Goal: Book appointment/travel/reservation

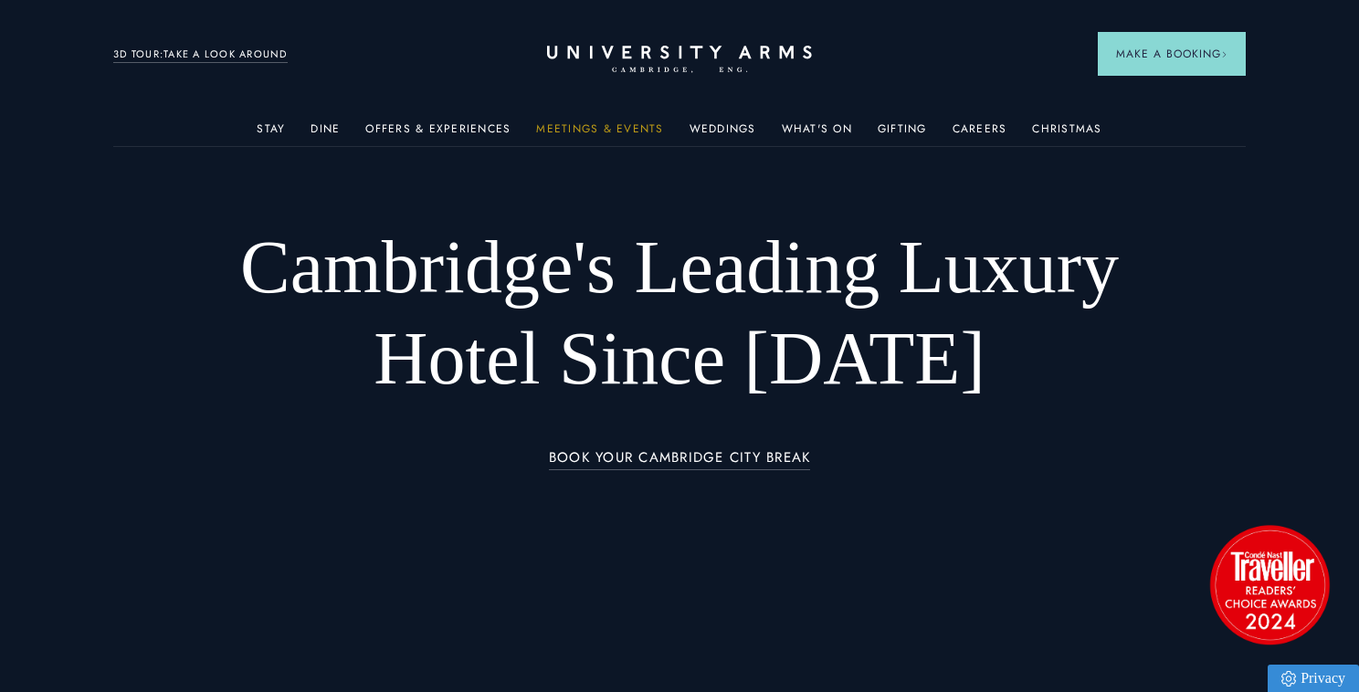
click at [634, 122] on link "Meetings & Events" at bounding box center [599, 134] width 127 height 24
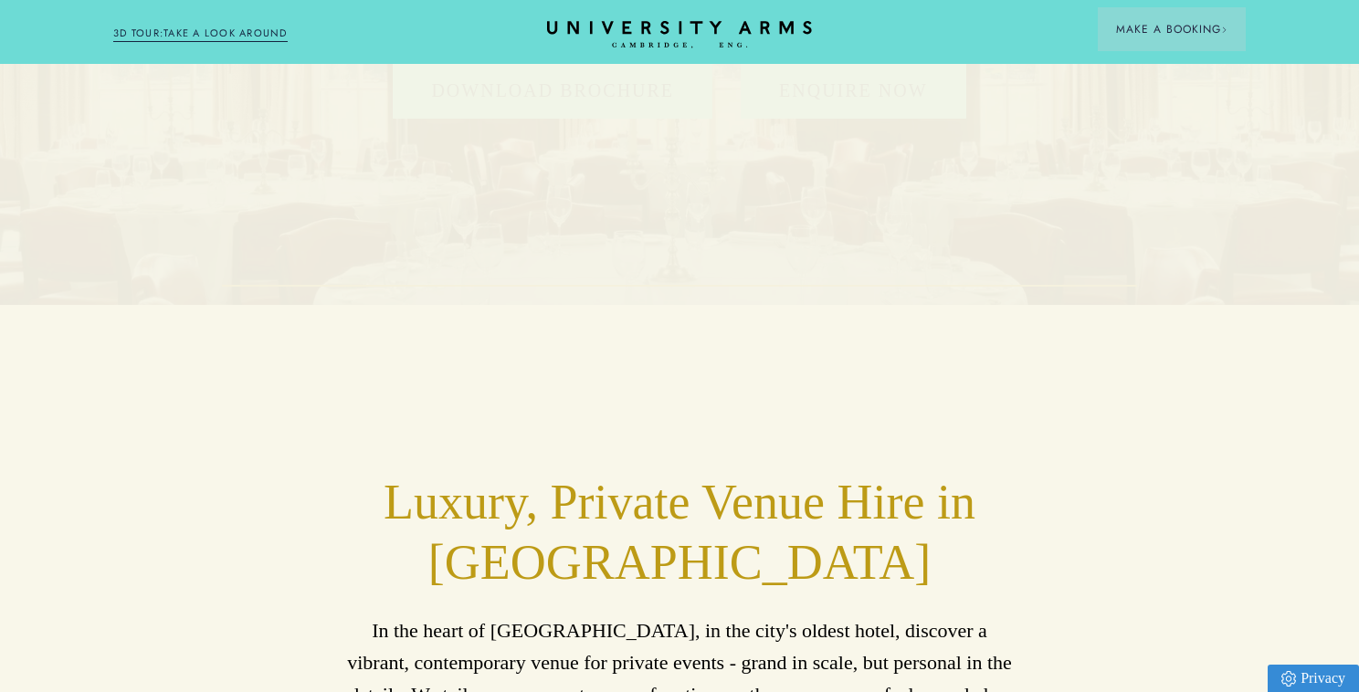
scroll to position [285, 0]
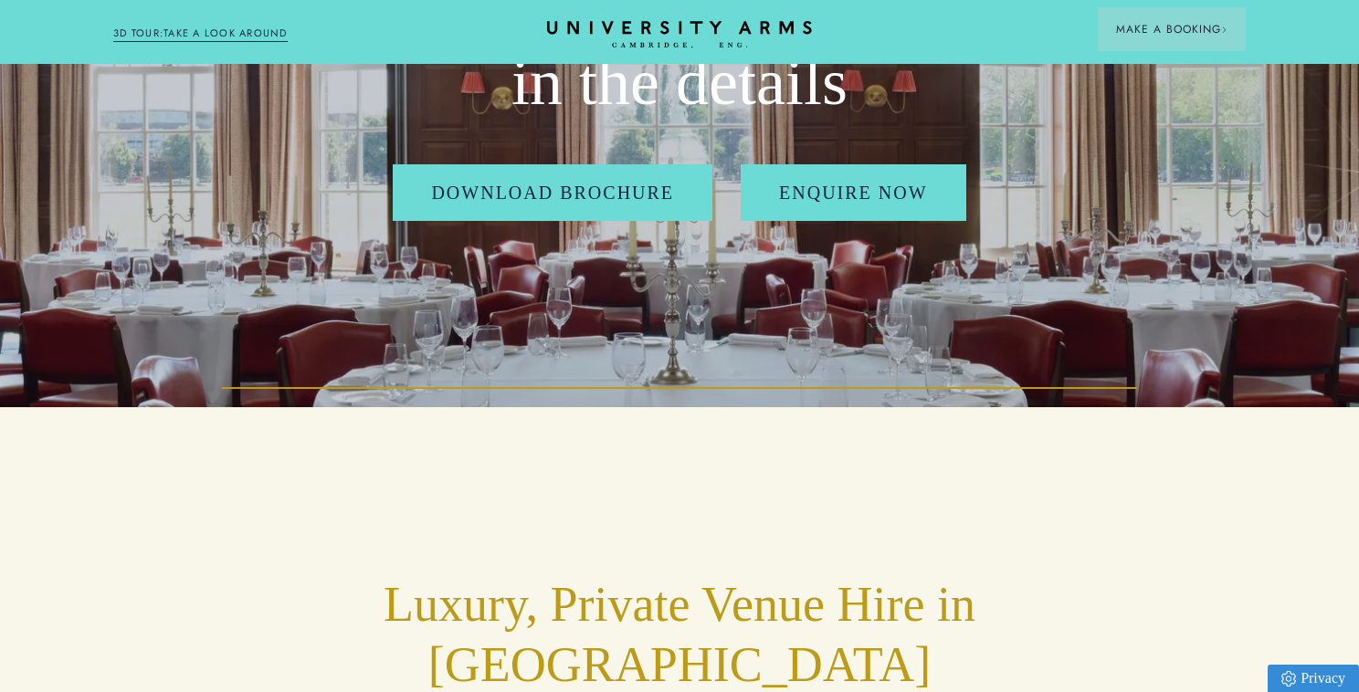
click at [824, 226] on div "Download Brochure Enquire Now" at bounding box center [679, 203] width 707 height 78
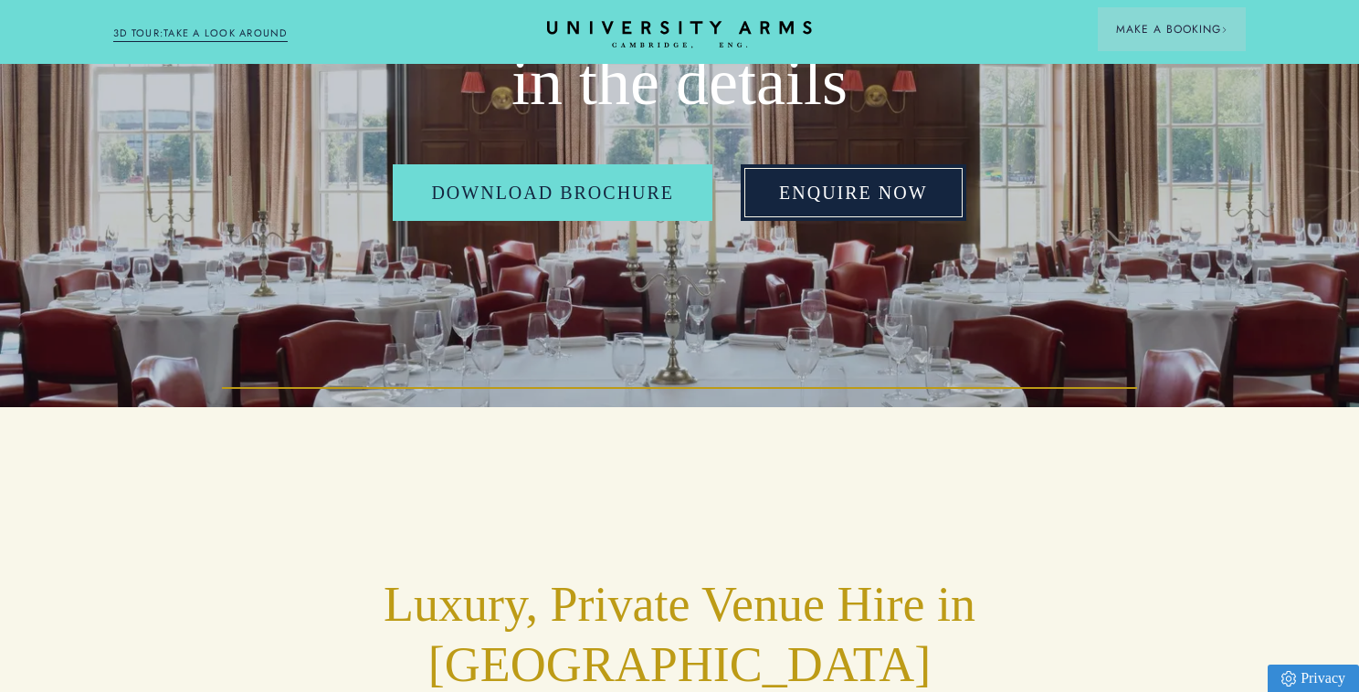
click at [823, 205] on link "Enquire Now" at bounding box center [854, 192] width 226 height 57
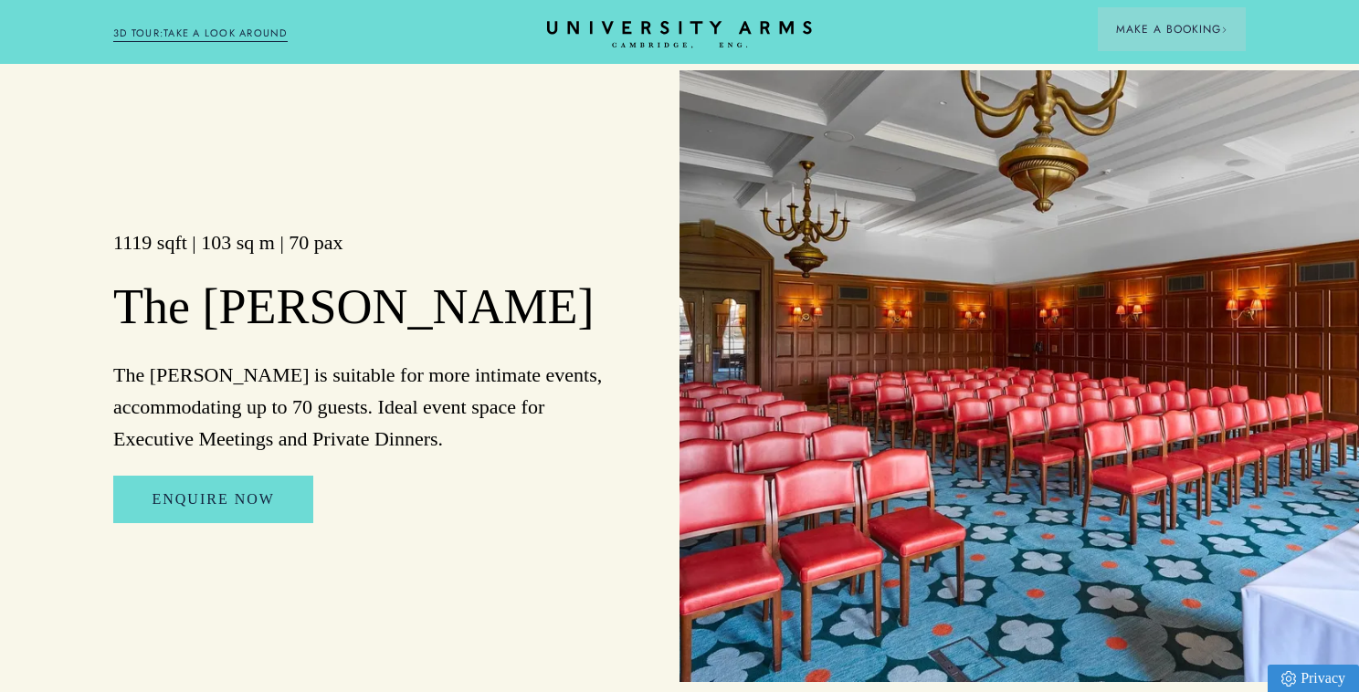
scroll to position [3011, 0]
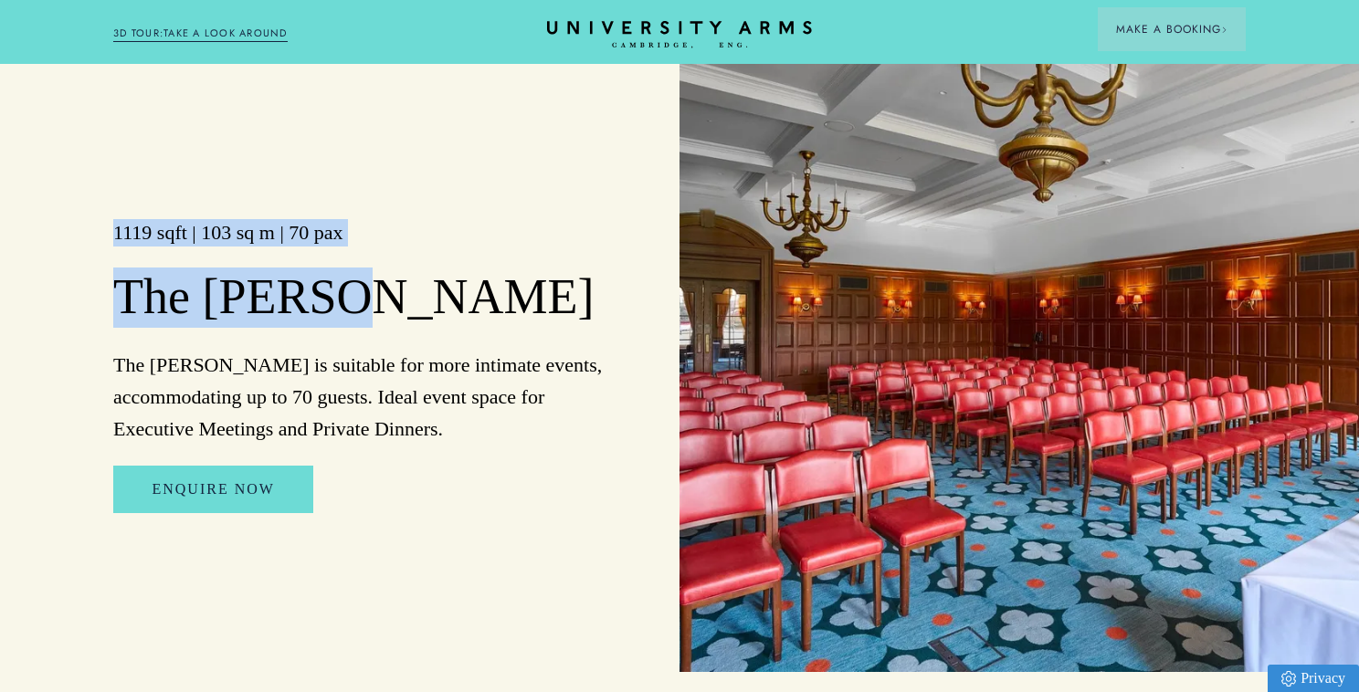
drag, startPoint x: 361, startPoint y: 303, endPoint x: 108, endPoint y: 236, distance: 261.9
click at [108, 236] on div "1119 sqft | 103 sq m | 70 pax The [PERSON_NAME] The [PERSON_NAME] is suitable f…" at bounding box center [340, 366] width 680 height 612
drag, startPoint x: 111, startPoint y: 232, endPoint x: 389, endPoint y: 324, distance: 292.6
click at [389, 324] on div "1119 sqft | 103 sq m | 70 pax The [PERSON_NAME] The [PERSON_NAME] is suitable f…" at bounding box center [340, 366] width 680 height 612
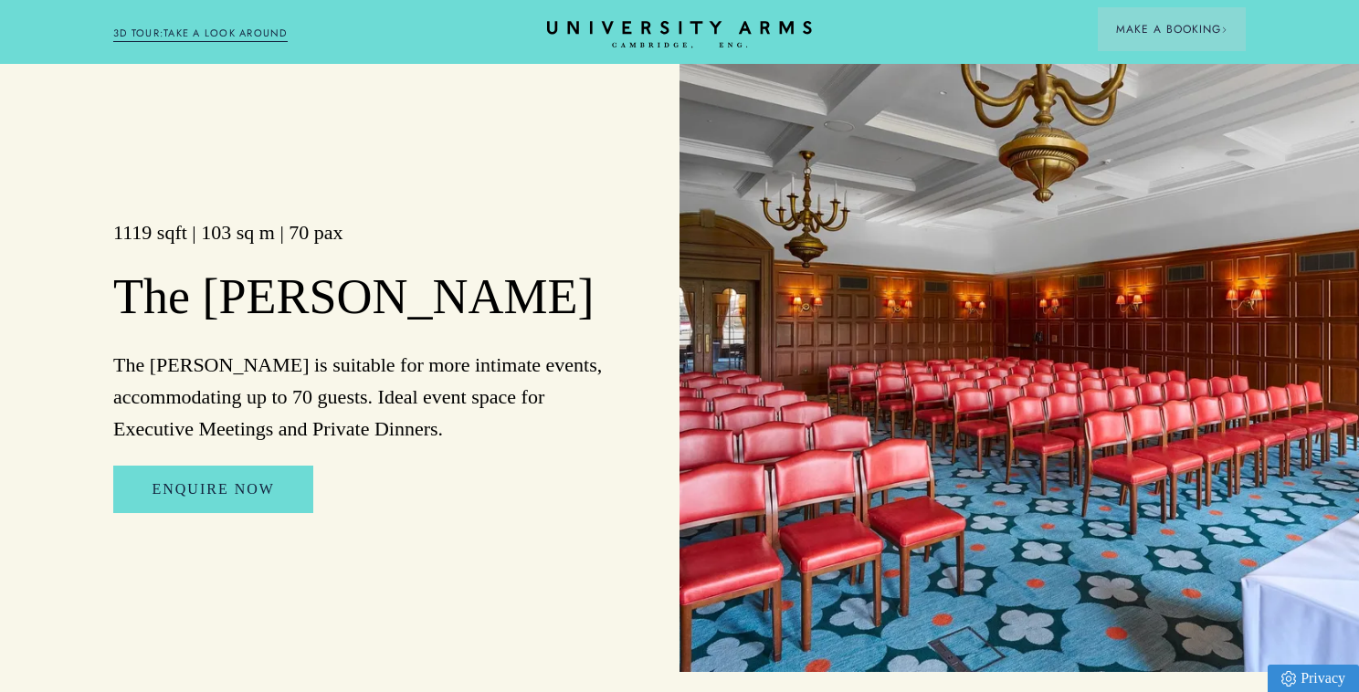
click at [148, 348] on div "1119 sqft | 103 sq m | 70 pax The [PERSON_NAME] The [PERSON_NAME] is suitable f…" at bounding box center [340, 366] width 680 height 612
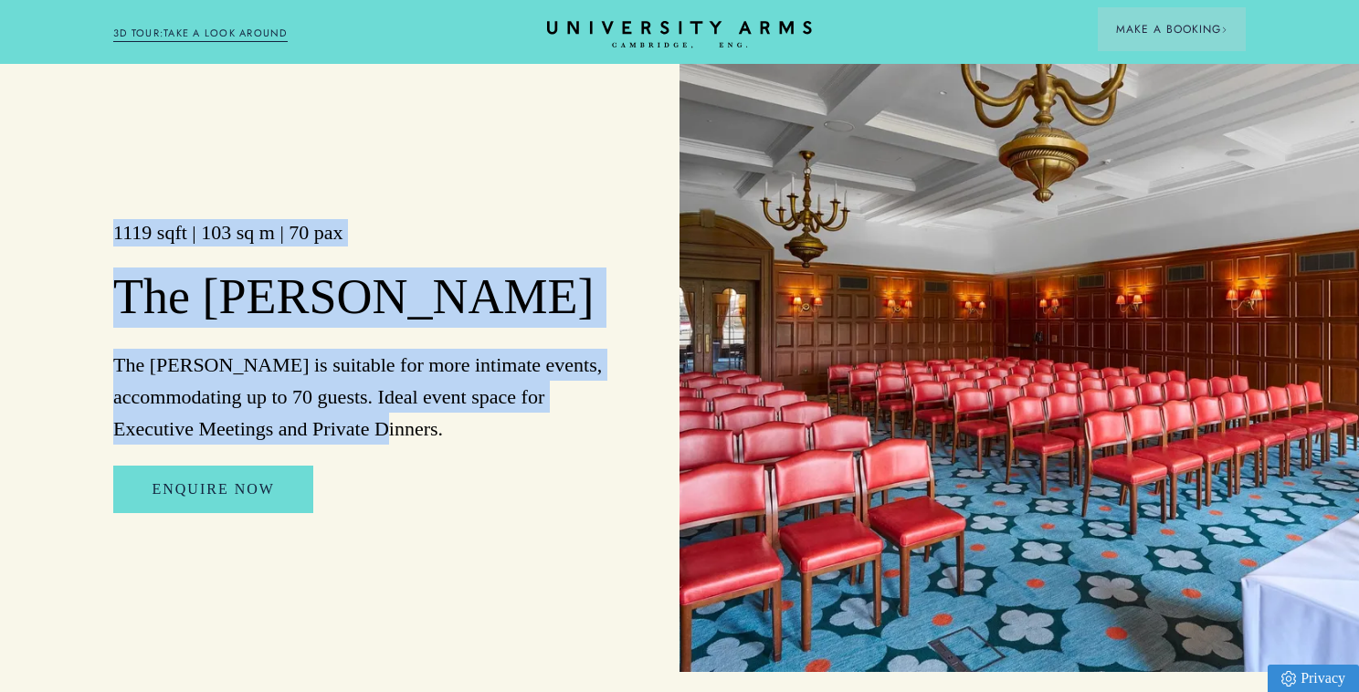
drag, startPoint x: 459, startPoint y: 439, endPoint x: 91, endPoint y: 228, distance: 424.3
click at [93, 228] on div "1119 sqft | 103 sq m | 70 pax The [PERSON_NAME] The [PERSON_NAME] is suitable f…" at bounding box center [340, 366] width 680 height 612
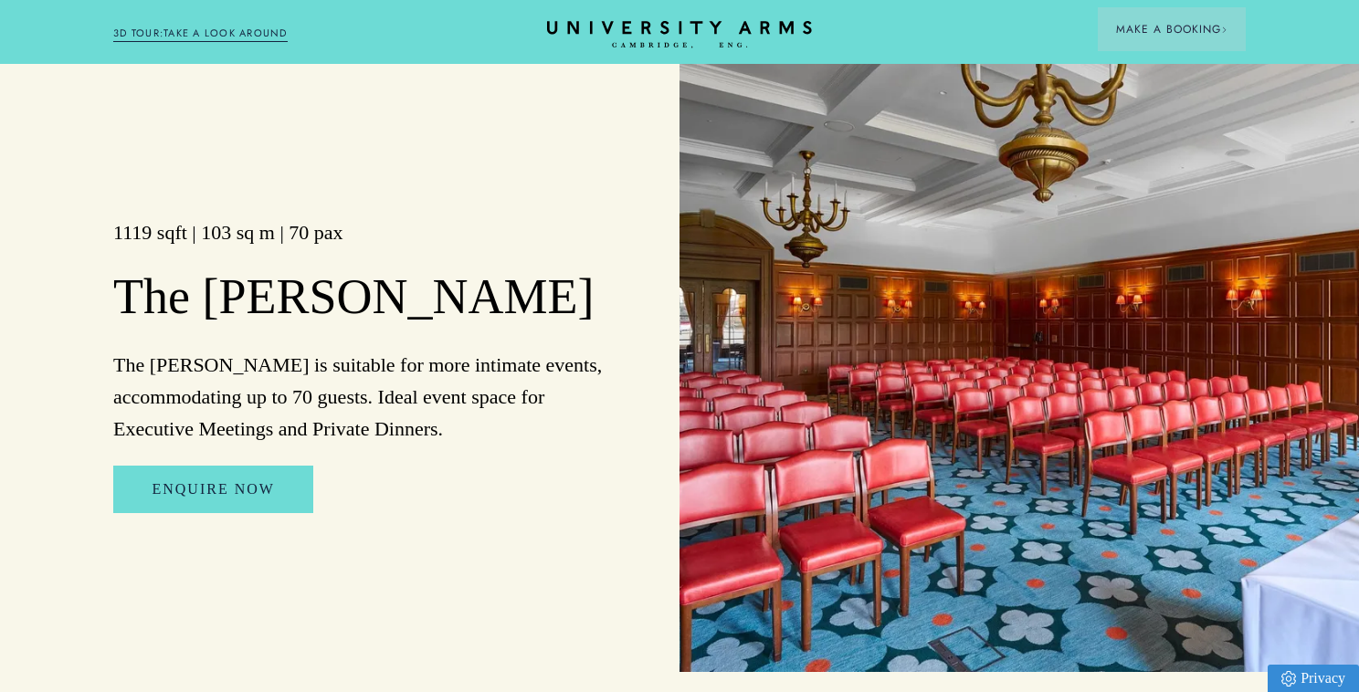
click at [113, 237] on h3 "1119 sqft | 103 sq m | 70 pax" at bounding box center [364, 232] width 503 height 27
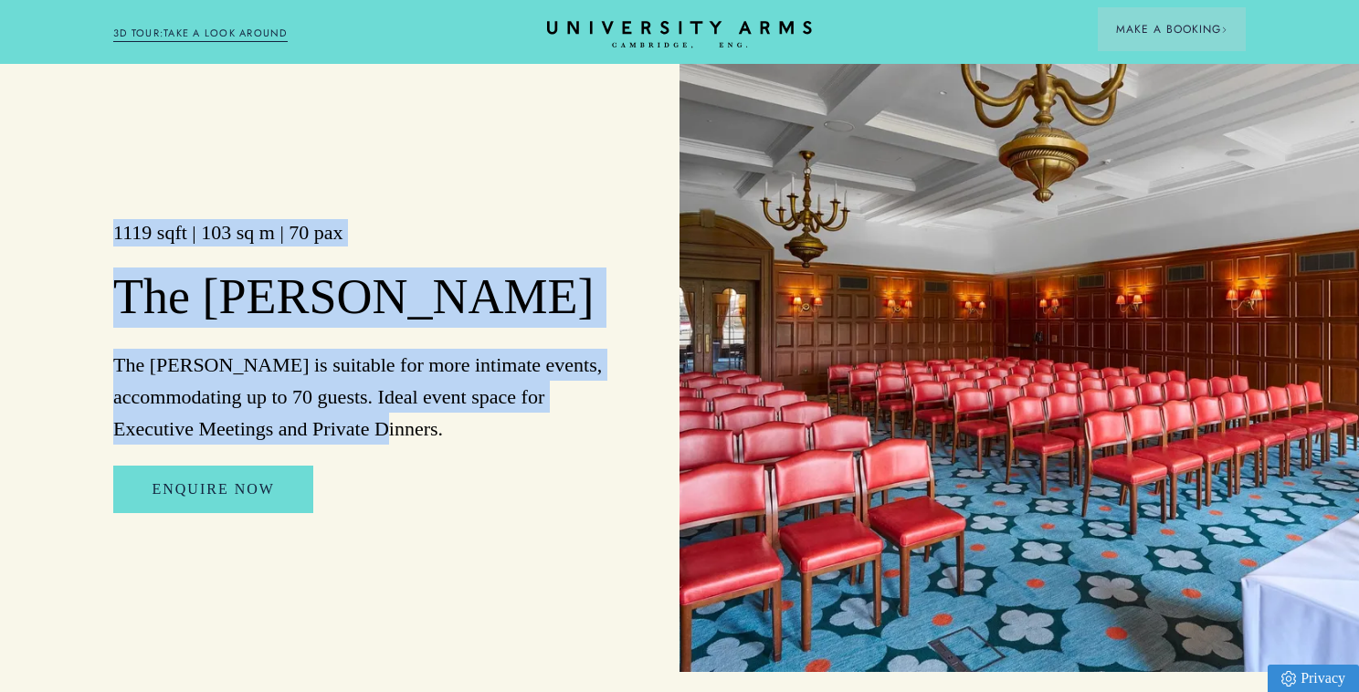
drag, startPoint x: 113, startPoint y: 235, endPoint x: 490, endPoint y: 416, distance: 417.5
click at [490, 416] on div "1119 sqft | 103 sq m | 70 pax The [PERSON_NAME] The [PERSON_NAME] is suitable f…" at bounding box center [340, 366] width 680 height 612
click at [469, 421] on p "The [PERSON_NAME] is suitable for more intimate events, accommodating up to 70 …" at bounding box center [364, 397] width 503 height 97
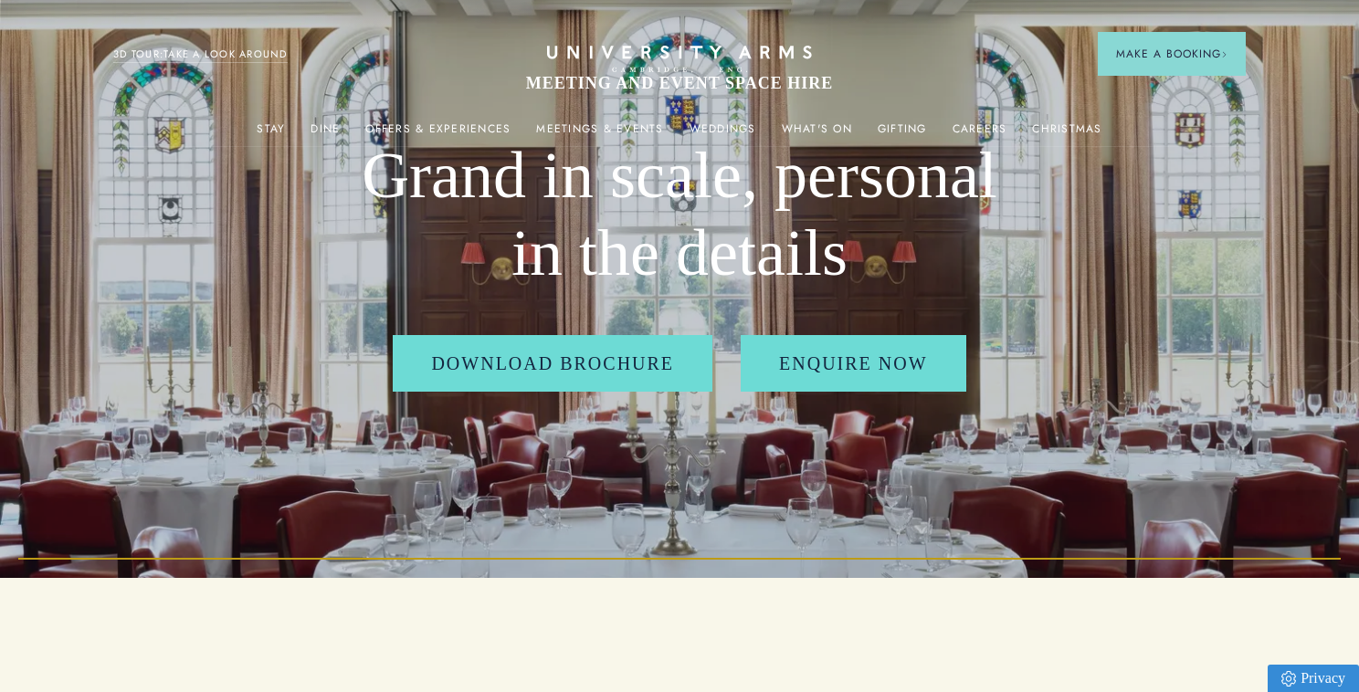
scroll to position [0, 0]
